Goal: Task Accomplishment & Management: Complete application form

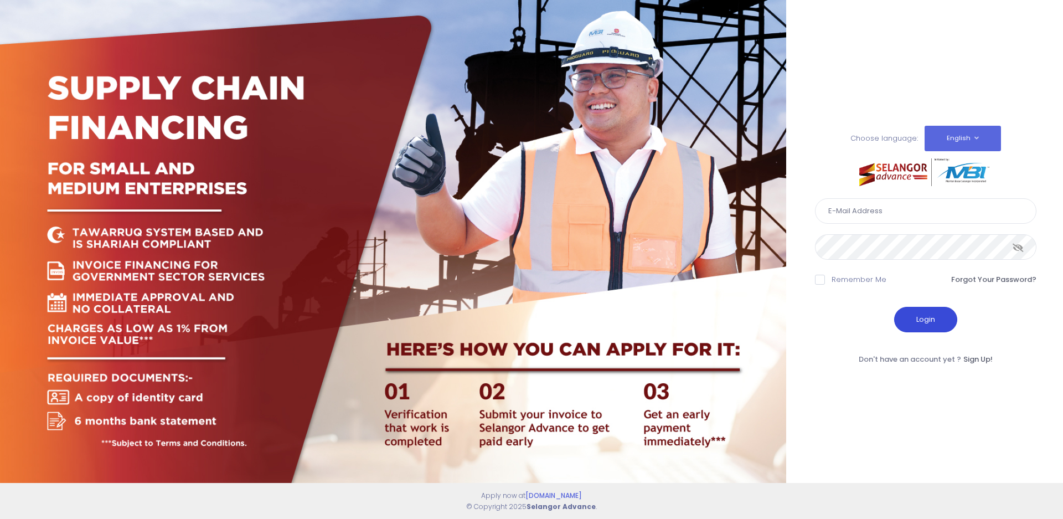
type input "kenanganbp3@gmail.com"
click at [929, 321] on button "Login" at bounding box center [926, 319] width 63 height 25
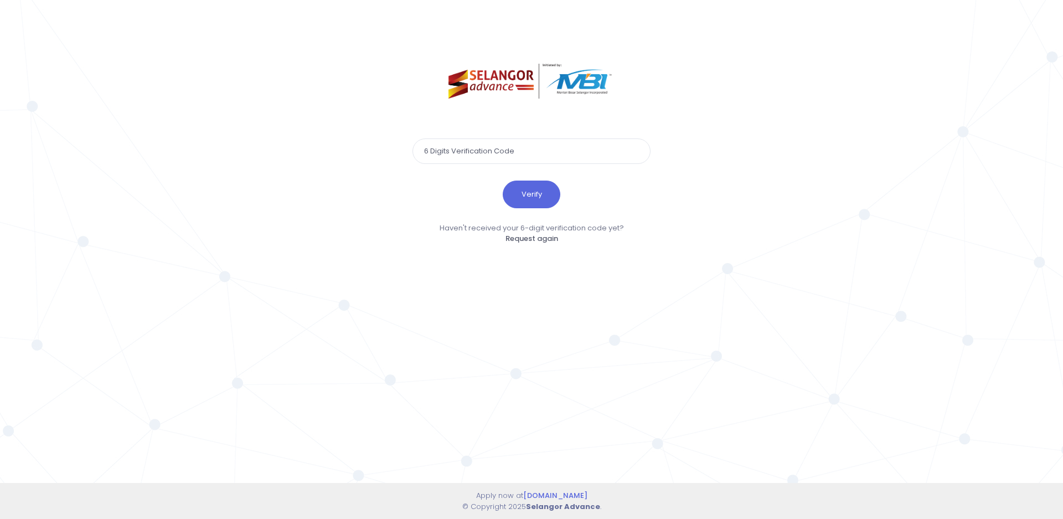
click at [469, 146] on input "text" at bounding box center [532, 150] width 238 height 25
click at [519, 193] on button "Verify" at bounding box center [532, 195] width 58 height 28
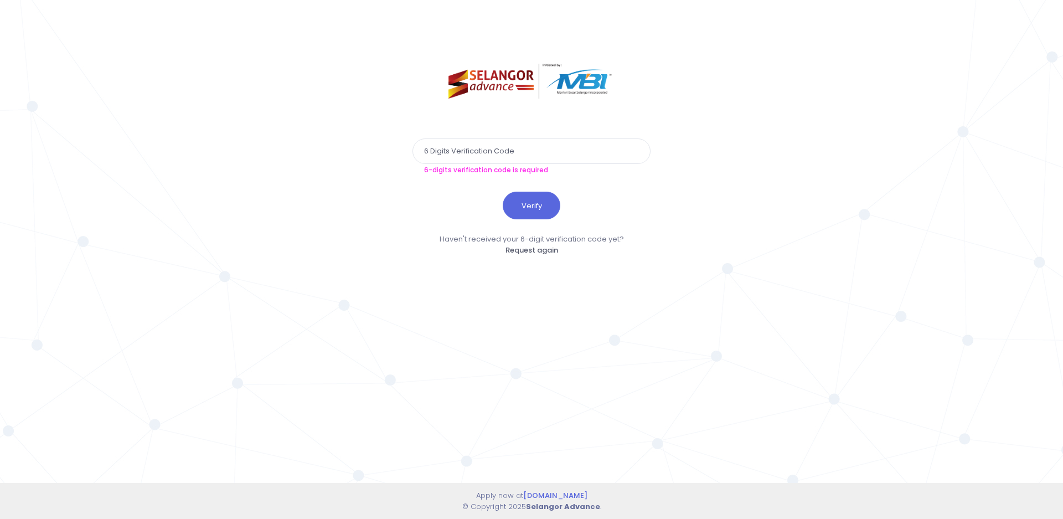
click at [452, 150] on input "text" at bounding box center [532, 150] width 238 height 25
paste input "364057"
type input "364057"
click at [522, 207] on button "Verify" at bounding box center [532, 196] width 58 height 28
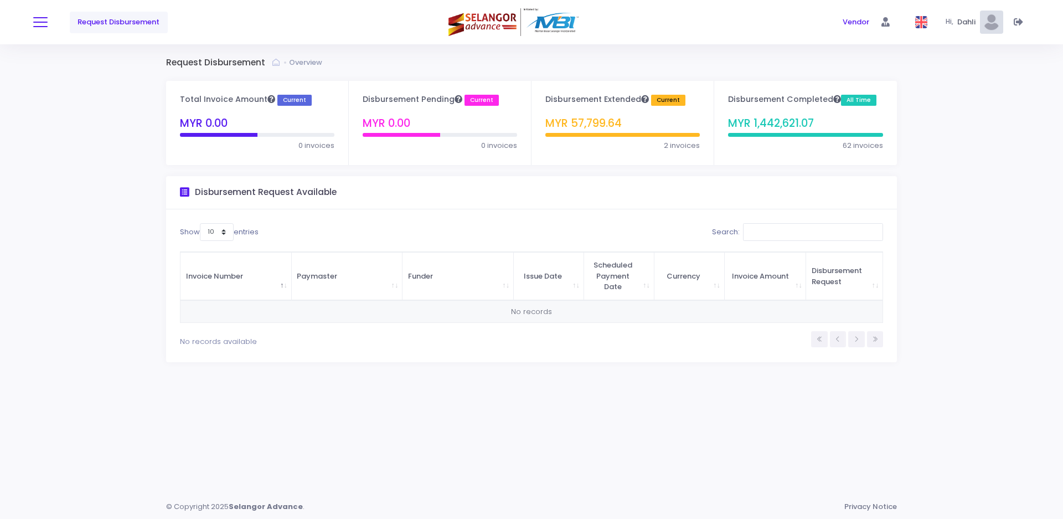
click at [39, 23] on span at bounding box center [40, 22] width 14 height 1
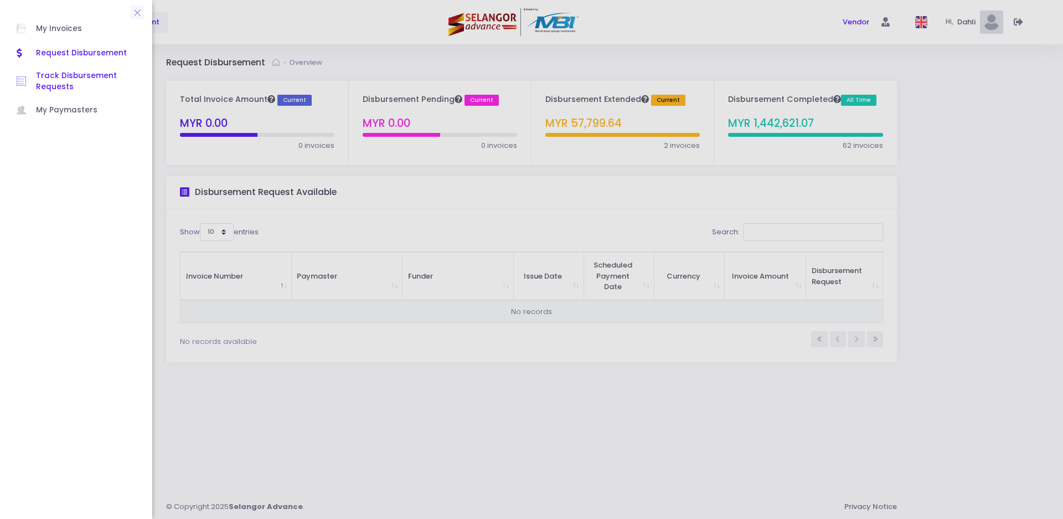
click at [51, 78] on span "Track Disbursement Requests" at bounding box center [86, 81] width 100 height 23
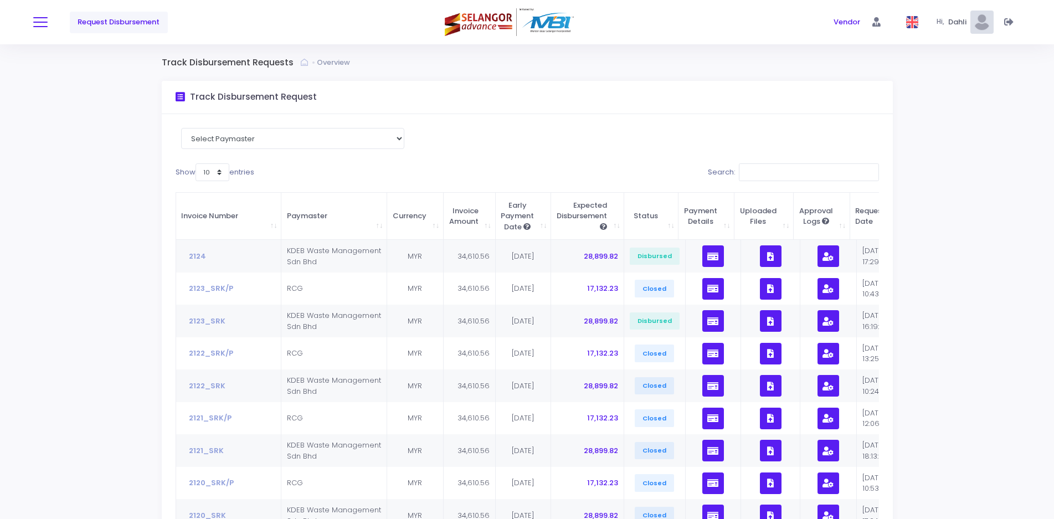
click at [46, 20] on button at bounding box center [40, 22] width 14 height 14
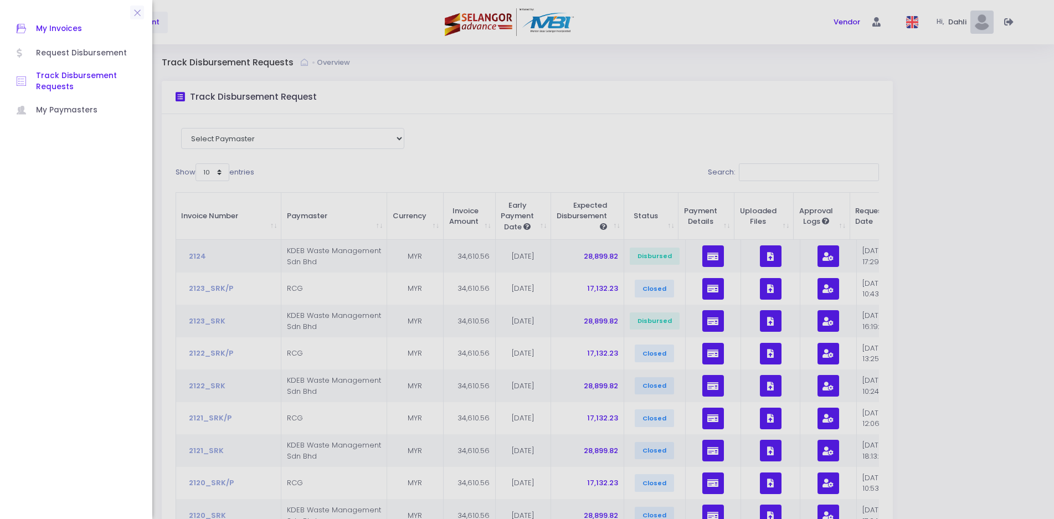
click at [65, 29] on span "My Invoices" at bounding box center [86, 29] width 100 height 14
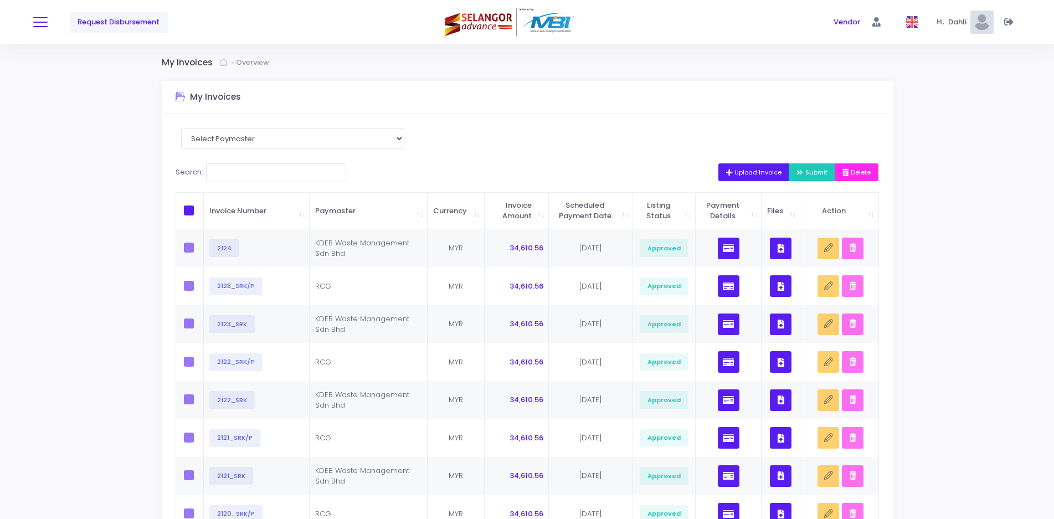
click at [44, 19] on button at bounding box center [40, 22] width 14 height 14
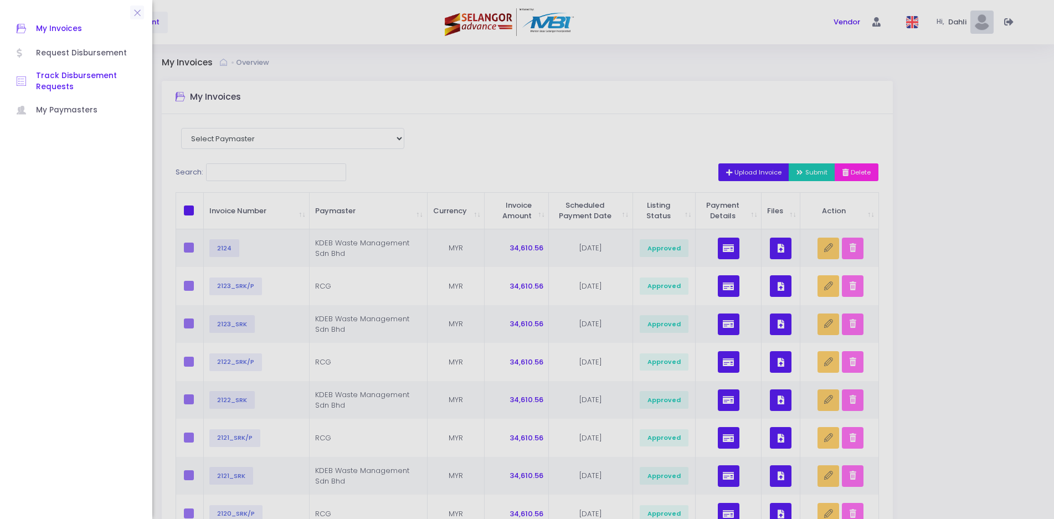
click at [60, 85] on span "Track Disbursement Requests" at bounding box center [86, 81] width 100 height 23
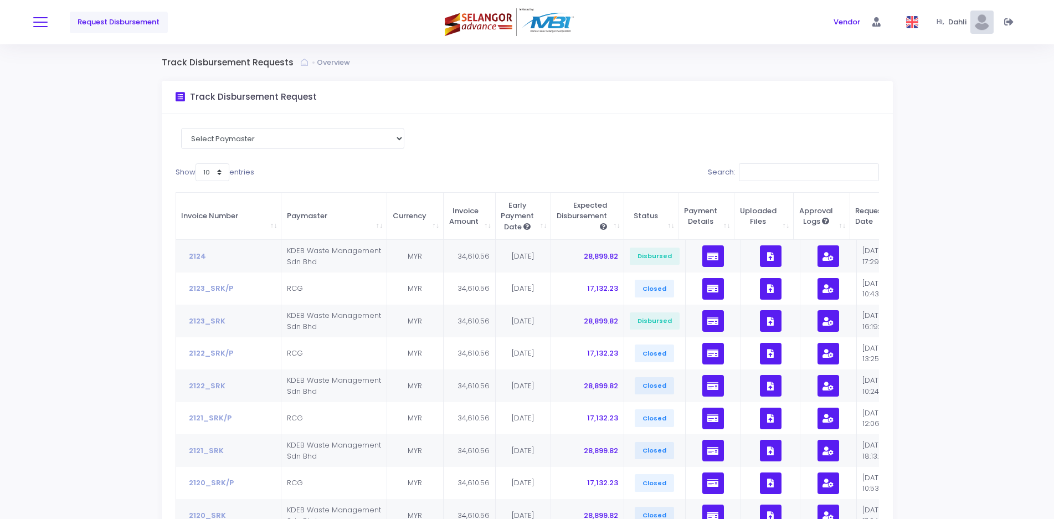
click at [40, 20] on button at bounding box center [40, 22] width 14 height 14
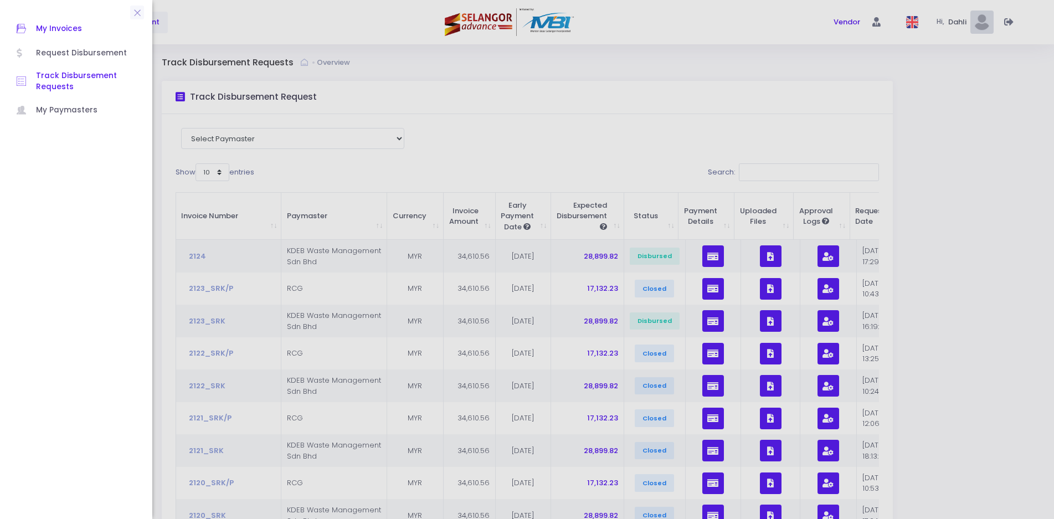
click at [60, 28] on span "My Invoices" at bounding box center [86, 29] width 100 height 14
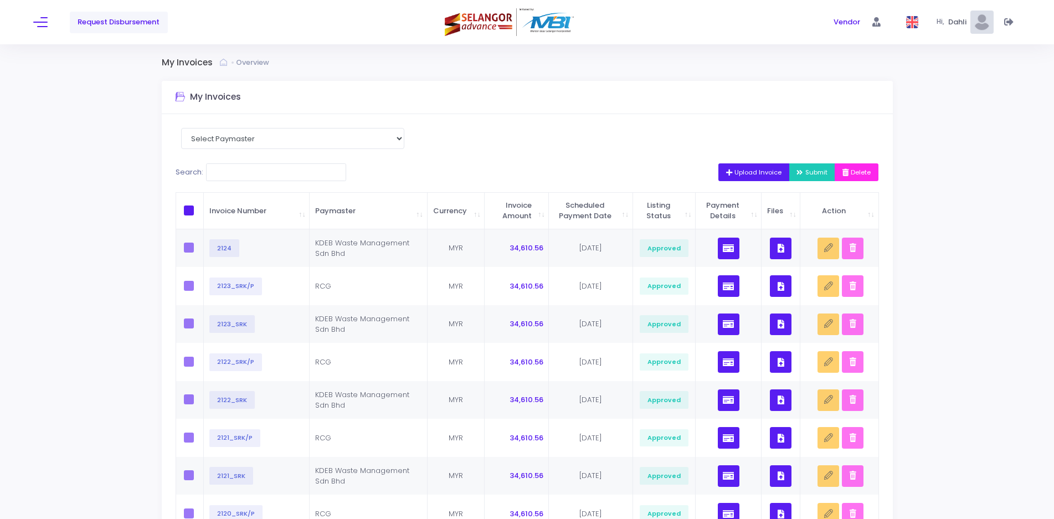
click at [738, 171] on span "Upload Invoice" at bounding box center [754, 172] width 56 height 9
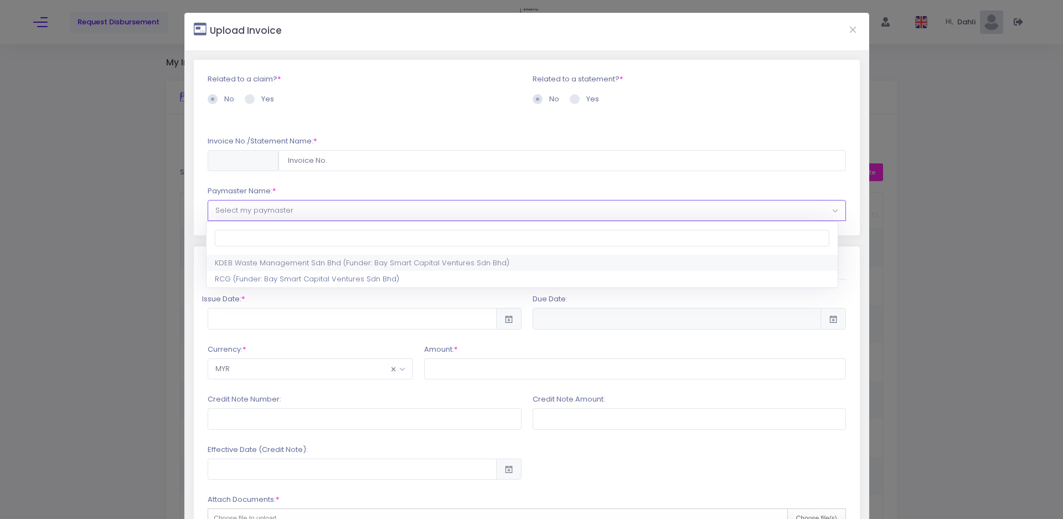
click at [291, 211] on span "Select my paymaster" at bounding box center [526, 211] width 637 height 20
select select "1542,1711,30"
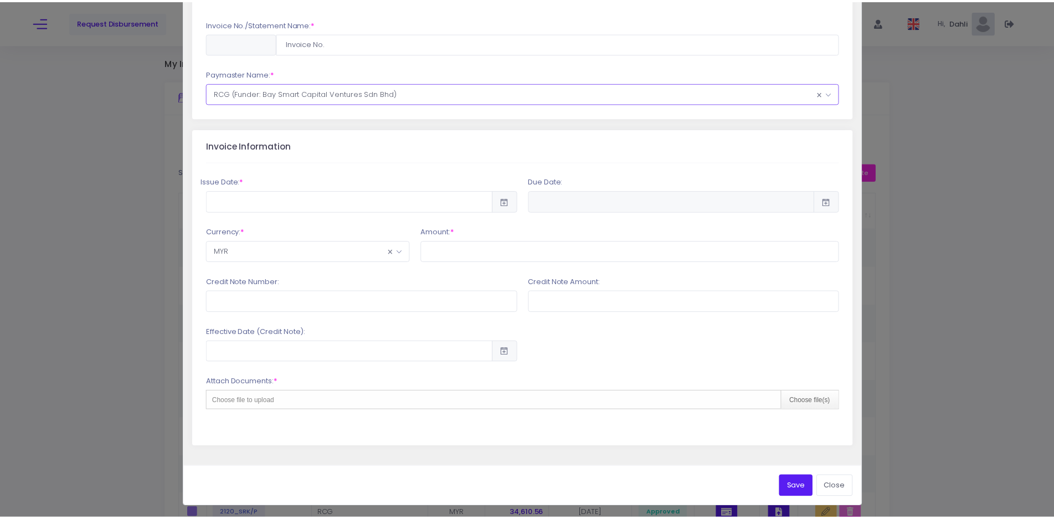
scroll to position [119, 0]
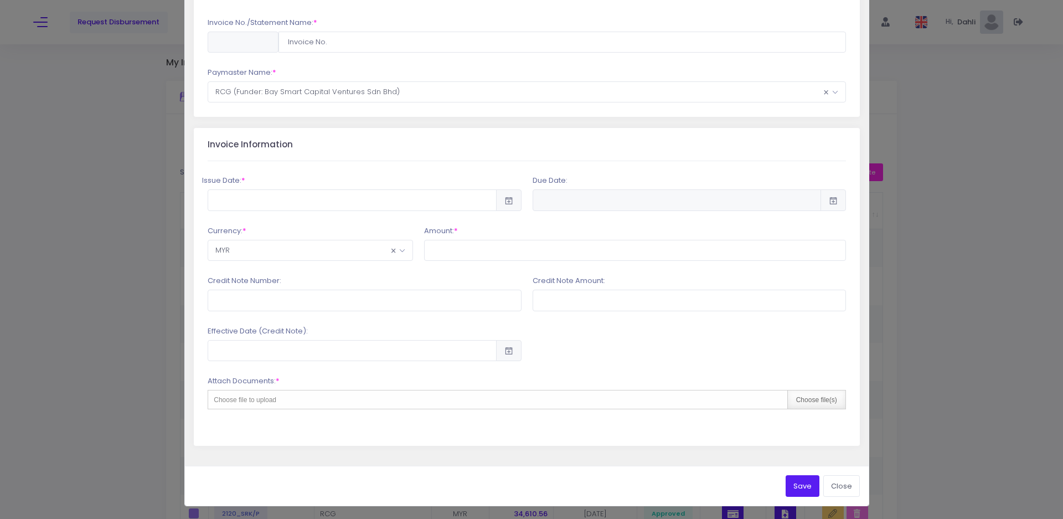
click at [798, 399] on div "Choose file(s)" at bounding box center [817, 399] width 58 height 18
type input "C:\fakepath\invoice kdeb (3).xlsx"
click at [447, 246] on input "text" at bounding box center [635, 250] width 422 height 21
type input "34,610.56"
click at [386, 249] on span "× MYR" at bounding box center [310, 250] width 204 height 20
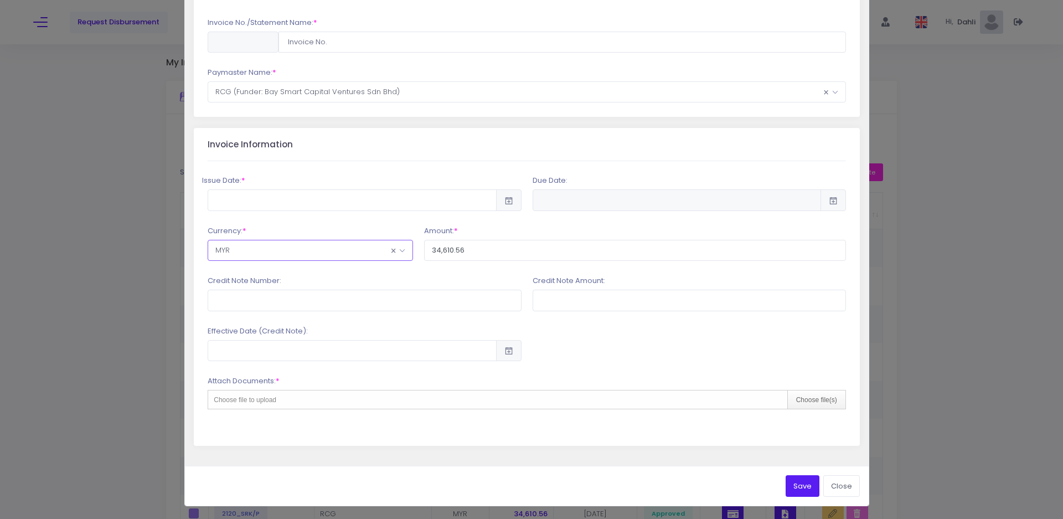
click at [265, 401] on span "Choose file to upload" at bounding box center [245, 400] width 63 height 8
type input "C:\fakepath\invoice kdeb (3).xlsx"
click at [580, 302] on input "text" at bounding box center [689, 300] width 313 height 21
click at [893, 335] on div "Upload Invoice Related to a claim? * No * * * * ×" at bounding box center [531, 259] width 1063 height 519
